Goal: Navigation & Orientation: Find specific page/section

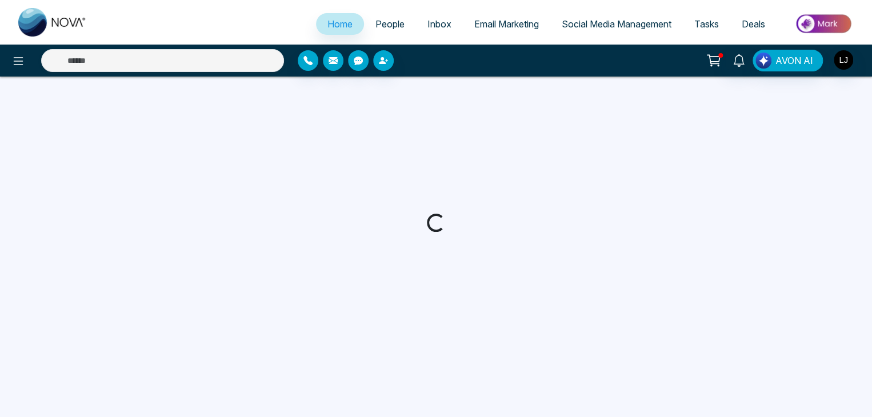
select select "*"
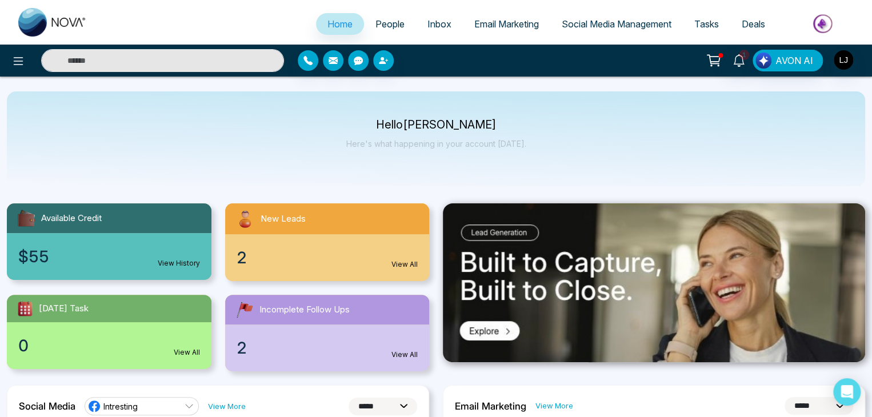
click at [393, 18] on span "People" at bounding box center [389, 23] width 29 height 11
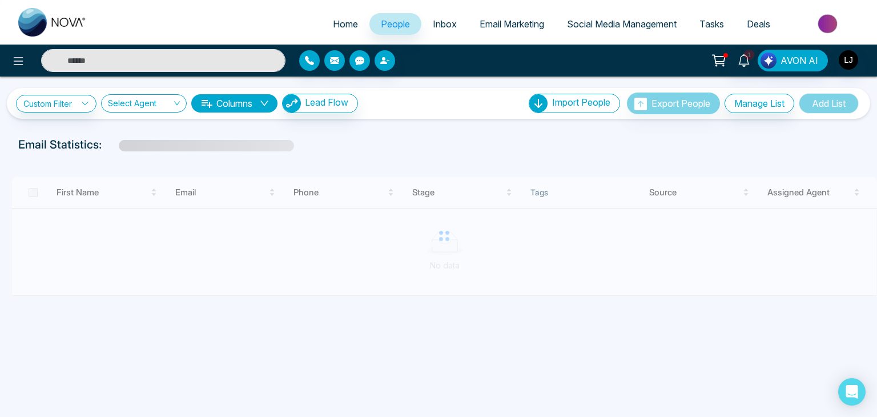
click at [594, 30] on link "Social Media Management" at bounding box center [622, 24] width 133 height 22
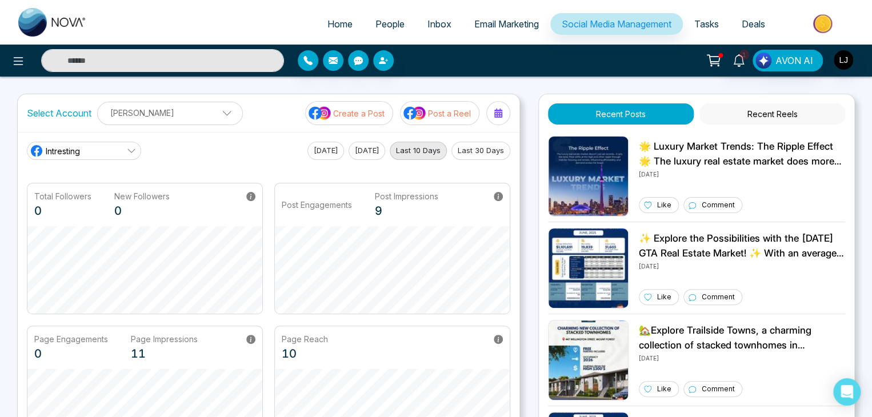
click at [505, 28] on span "Email Marketing" at bounding box center [506, 23] width 65 height 11
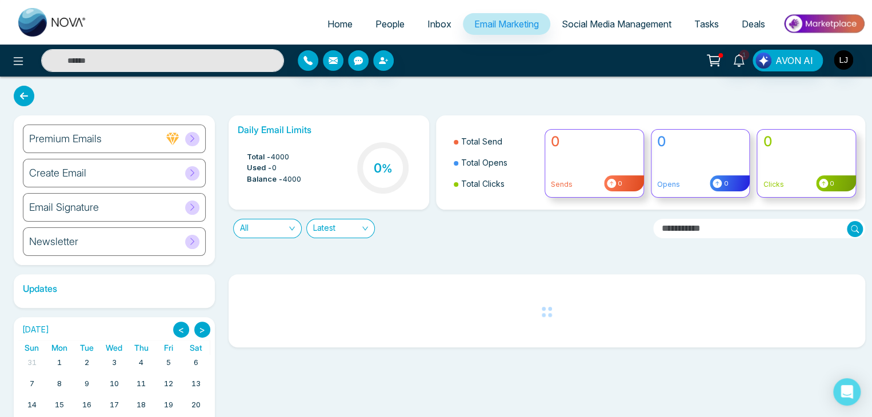
click at [379, 33] on link "People" at bounding box center [390, 24] width 52 height 22
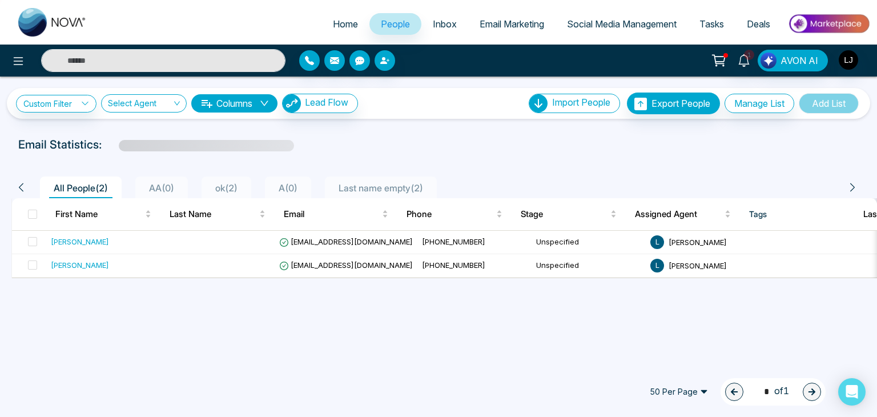
click at [333, 18] on span "Home" at bounding box center [345, 23] width 25 height 11
select select "*"
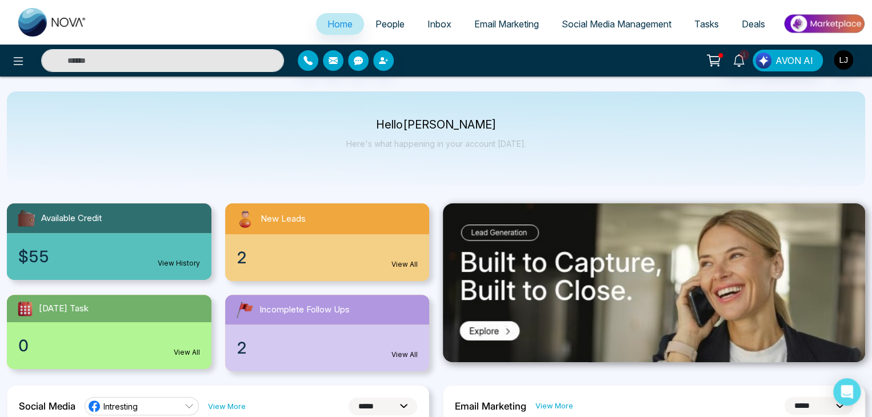
click at [602, 17] on link "Social Media Management" at bounding box center [616, 24] width 133 height 22
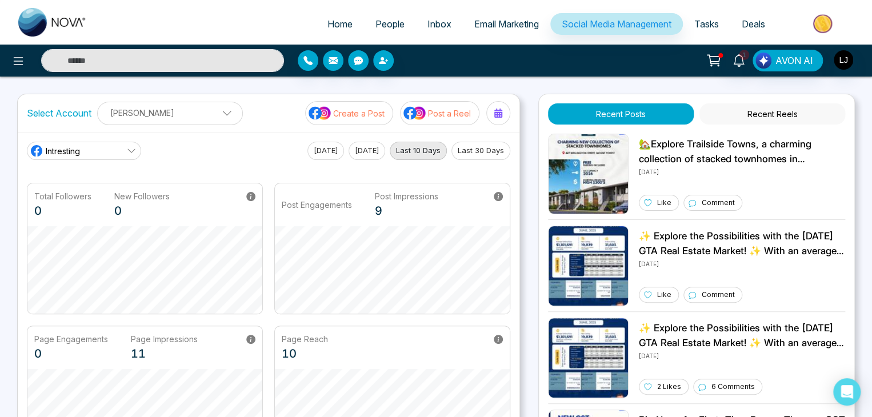
click at [496, 26] on span "Email Marketing" at bounding box center [506, 23] width 65 height 11
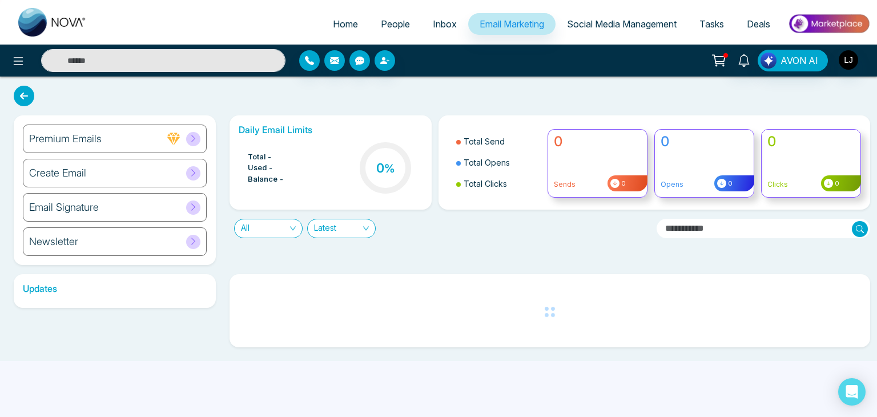
click at [387, 24] on span "People" at bounding box center [395, 23] width 29 height 11
